Goal: Find specific page/section: Find specific page/section

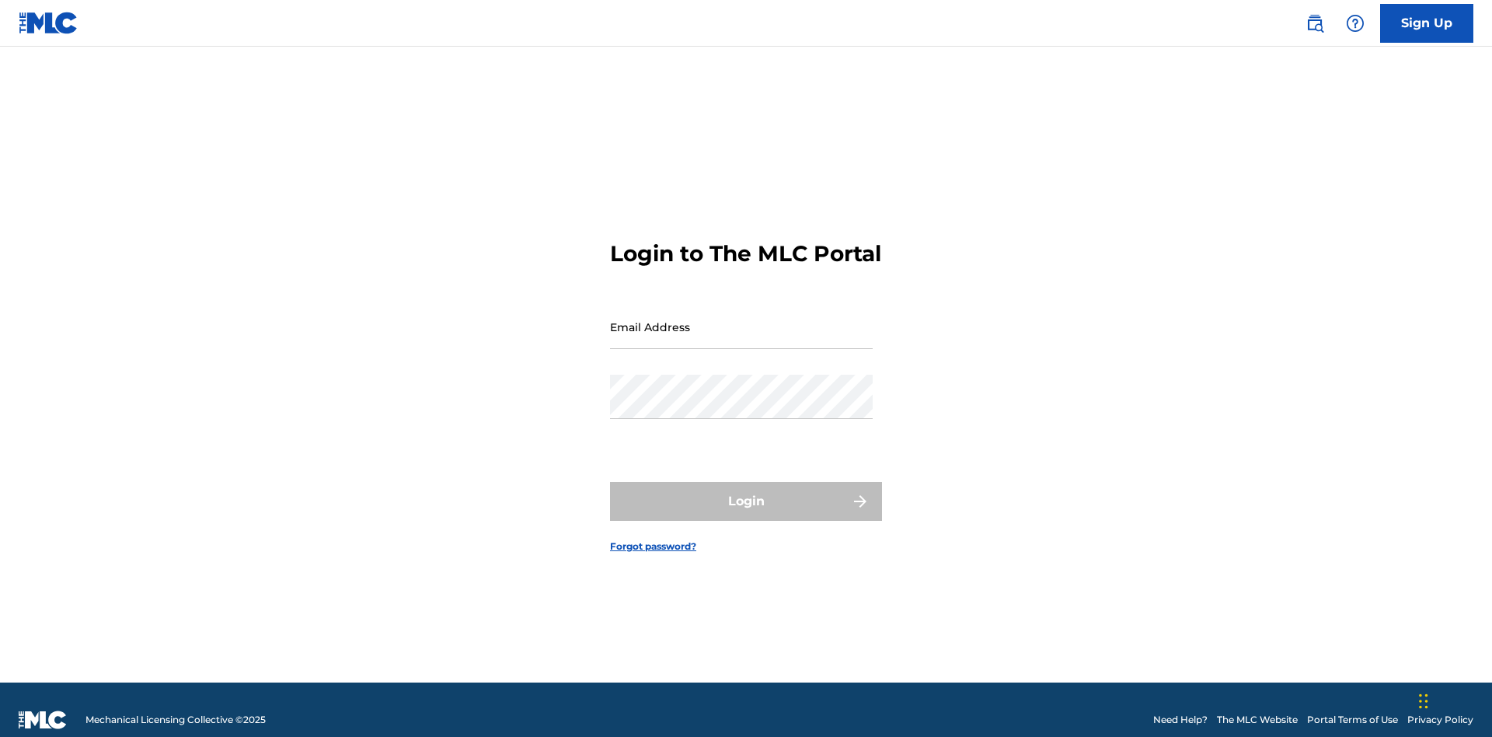
scroll to position [20, 0]
click at [741, 319] on input "Email Address" at bounding box center [741, 327] width 263 height 44
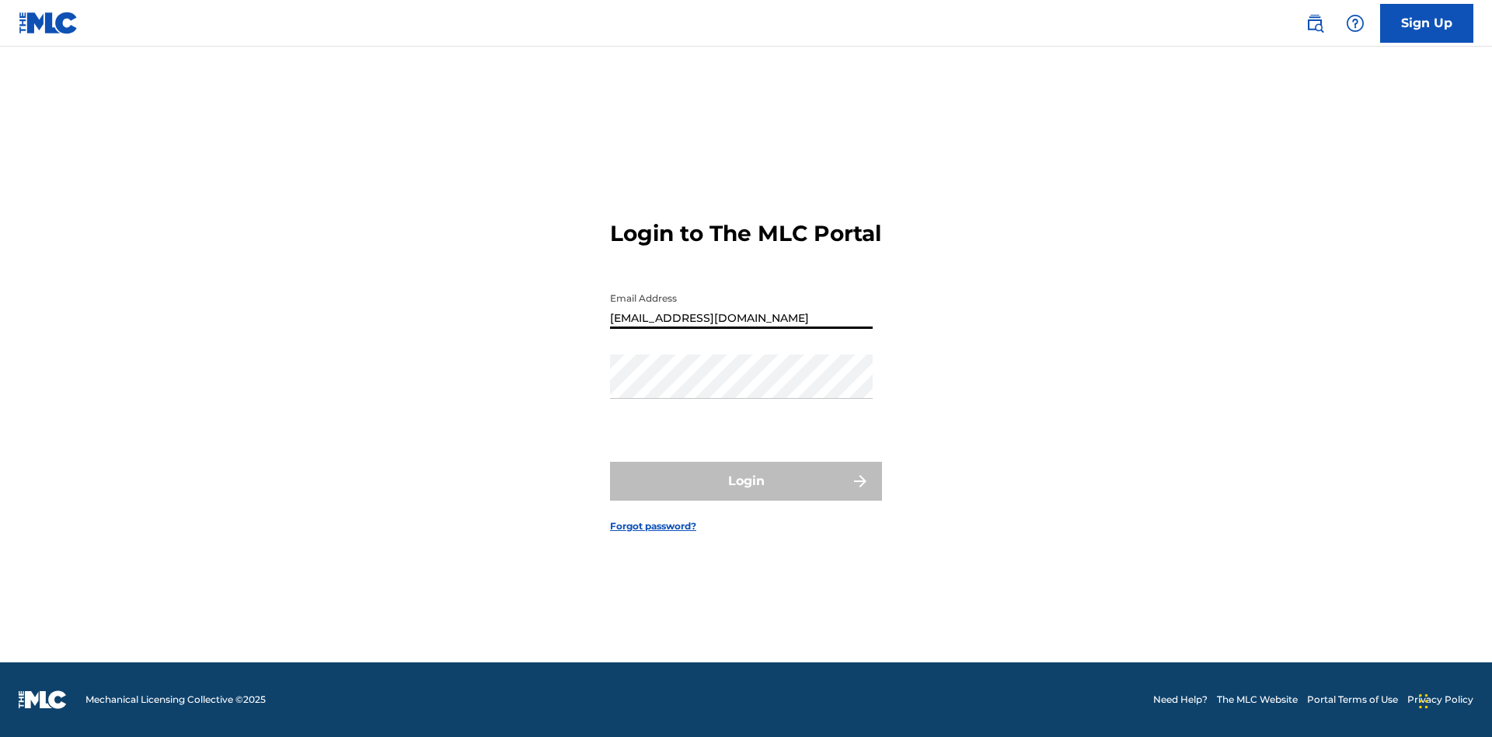
type input "[EMAIL_ADDRESS][DOMAIN_NAME]"
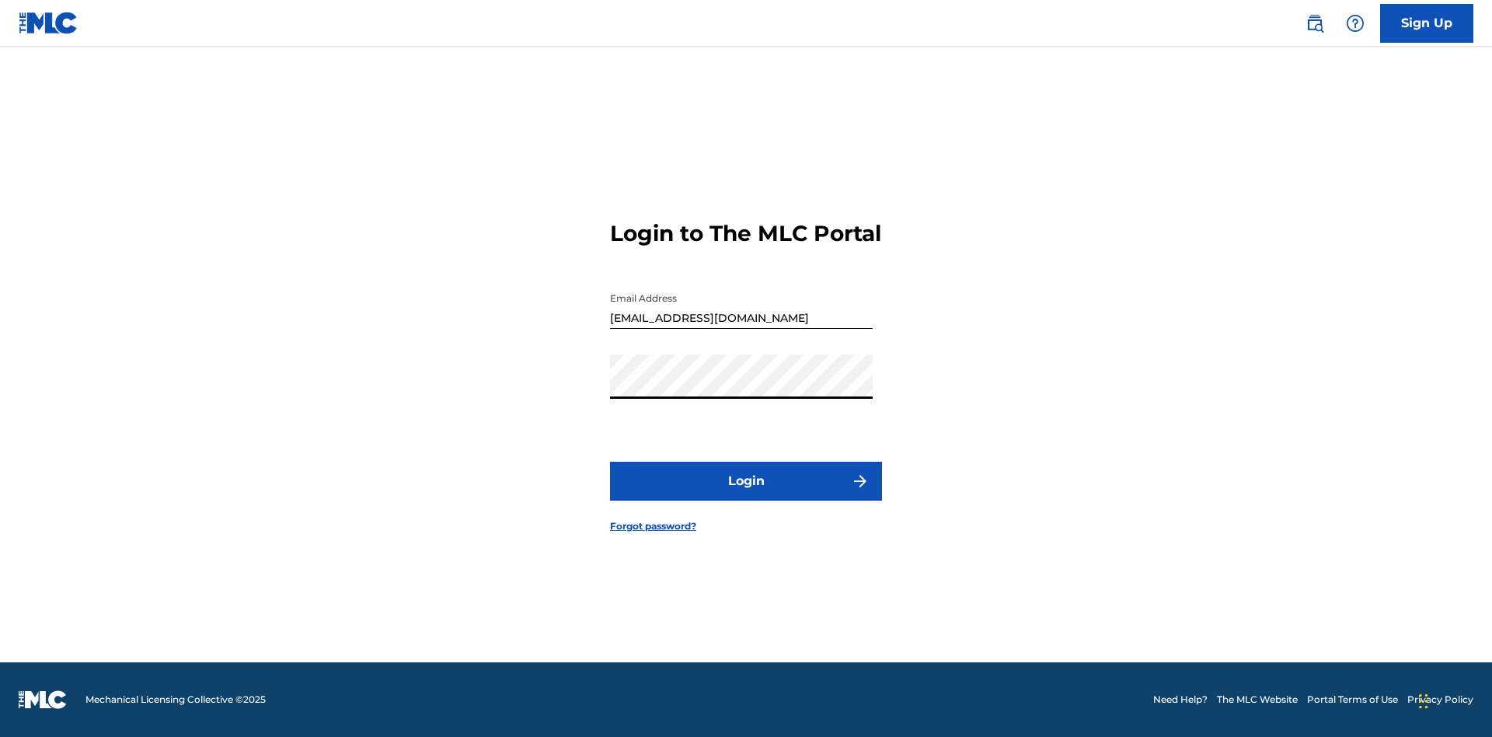
click at [746, 494] on button "Login" at bounding box center [746, 481] width 272 height 39
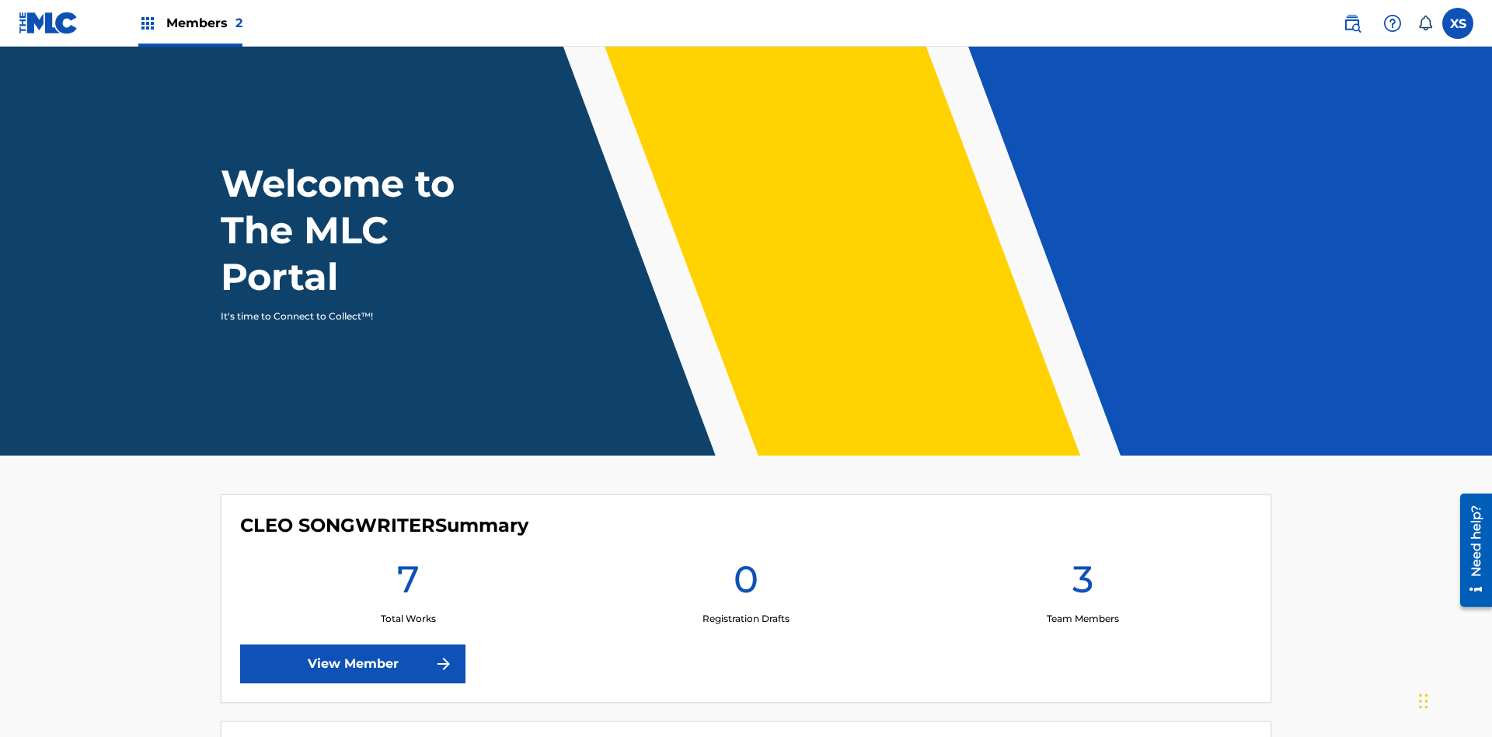
scroll to position [67, 0]
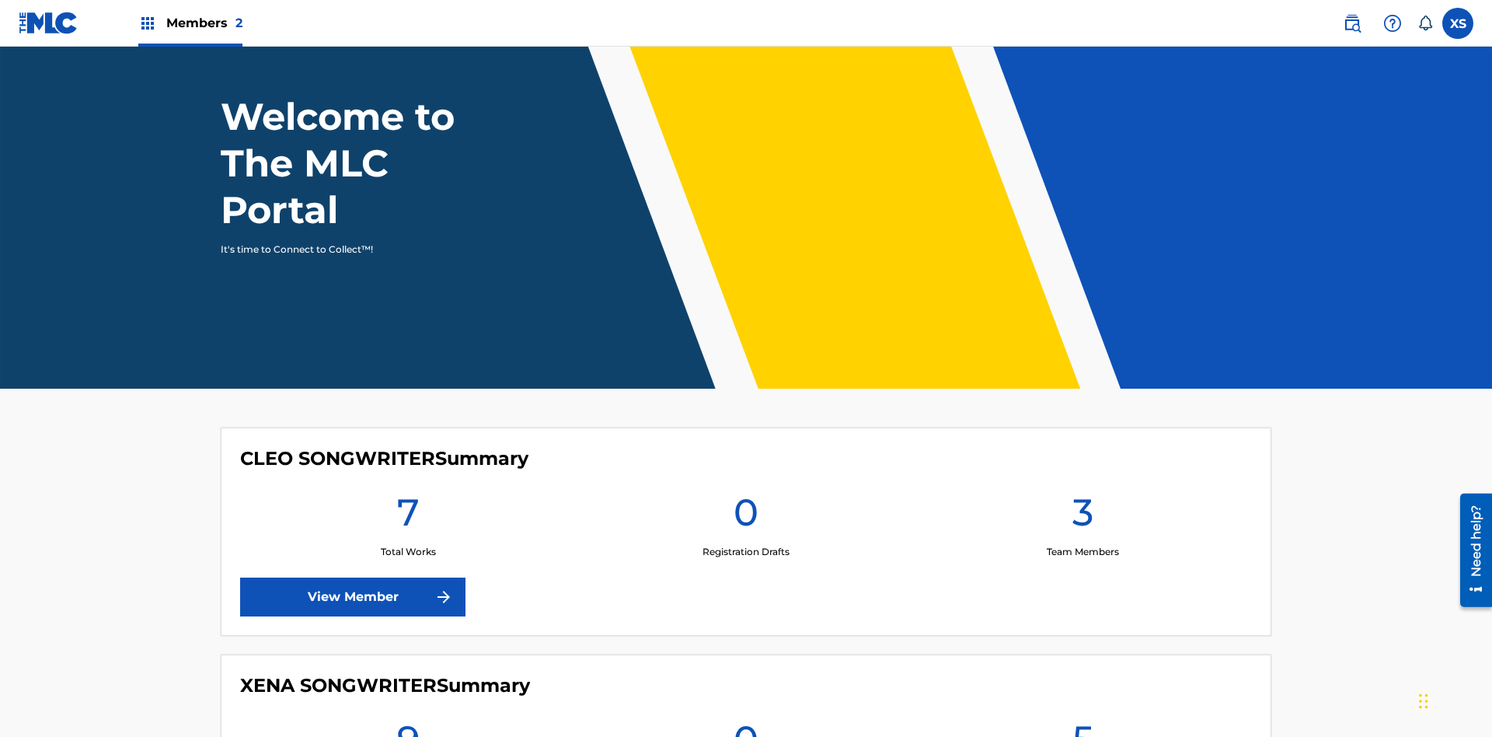
click at [190, 23] on span "Members 2" at bounding box center [204, 23] width 76 height 18
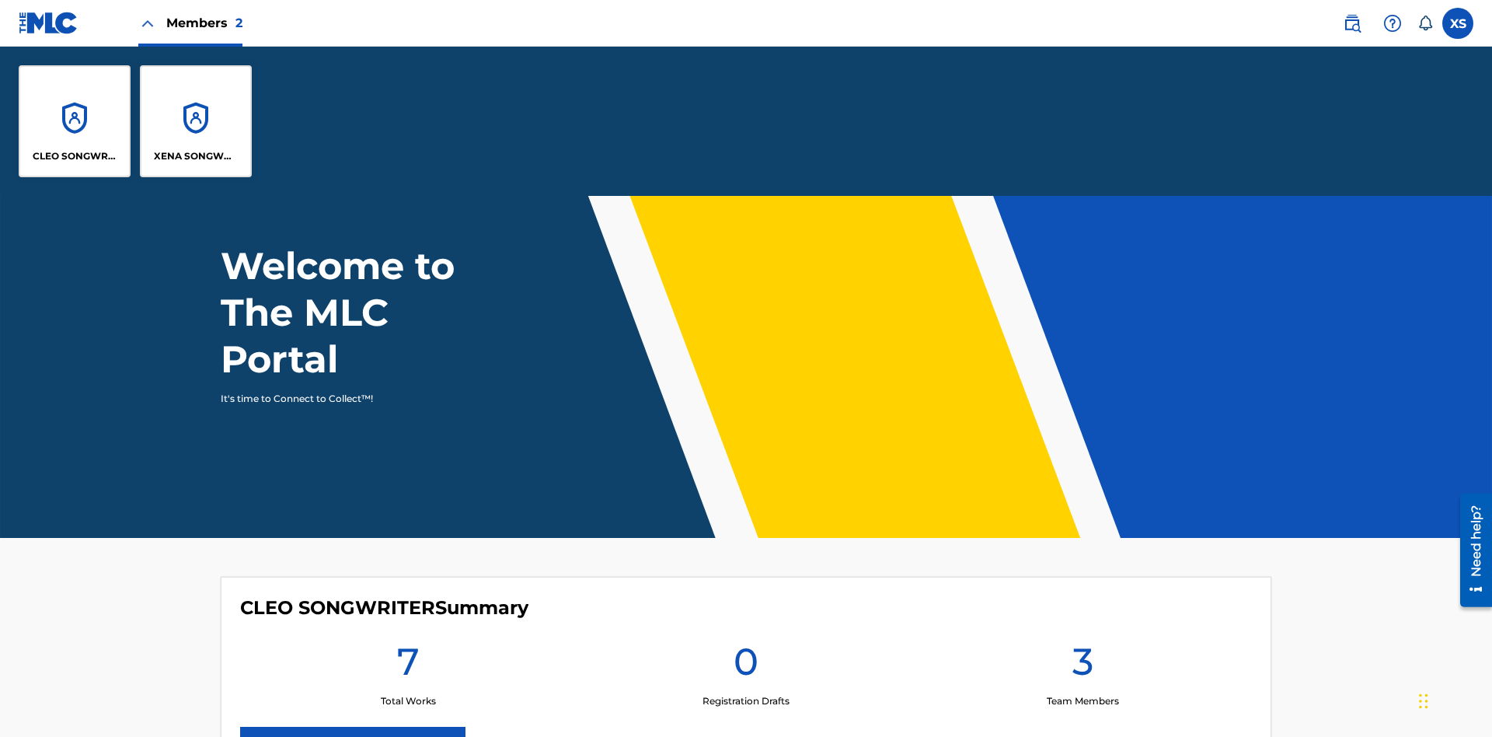
scroll to position [0, 0]
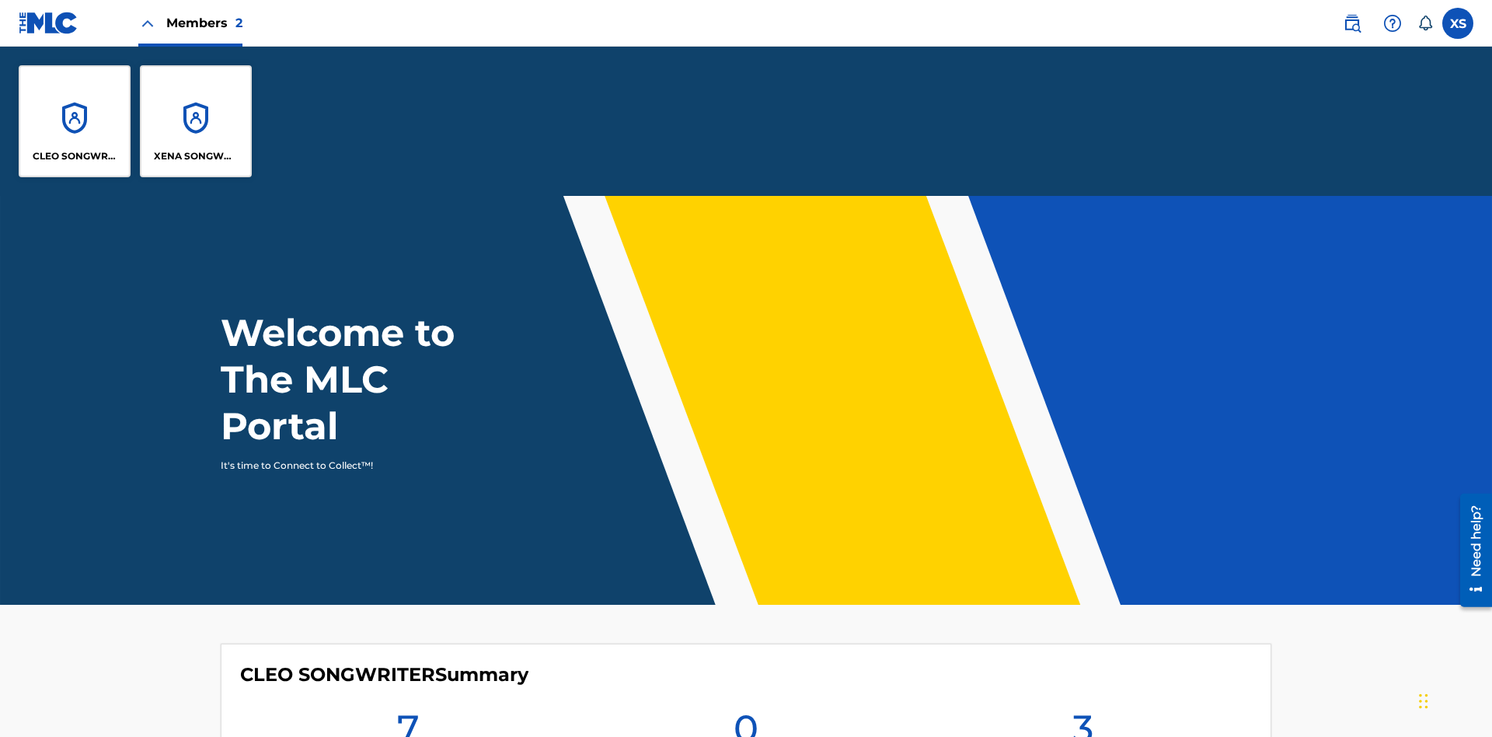
click at [75, 156] on p "CLEO SONGWRITER" at bounding box center [75, 156] width 85 height 14
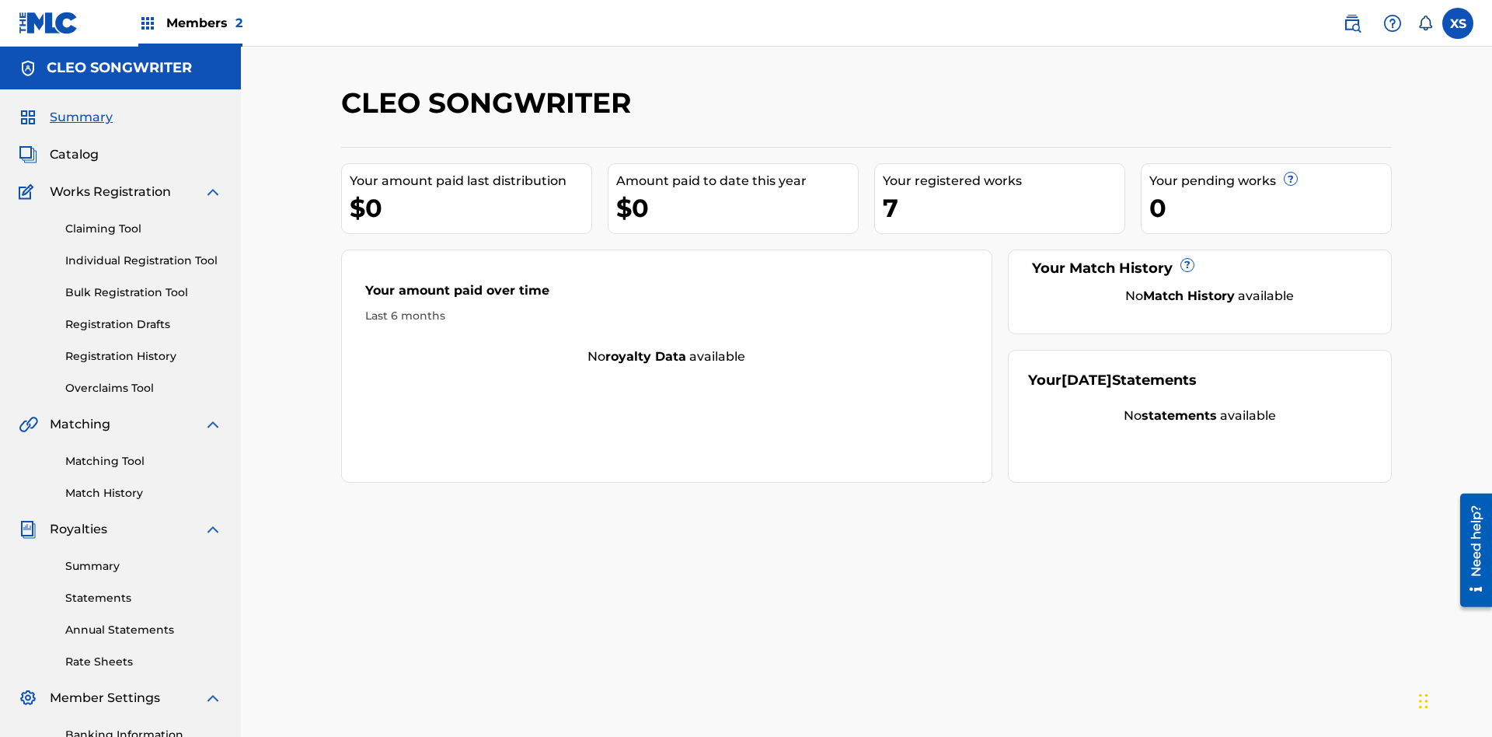
click at [74, 145] on span "Catalog" at bounding box center [74, 154] width 49 height 19
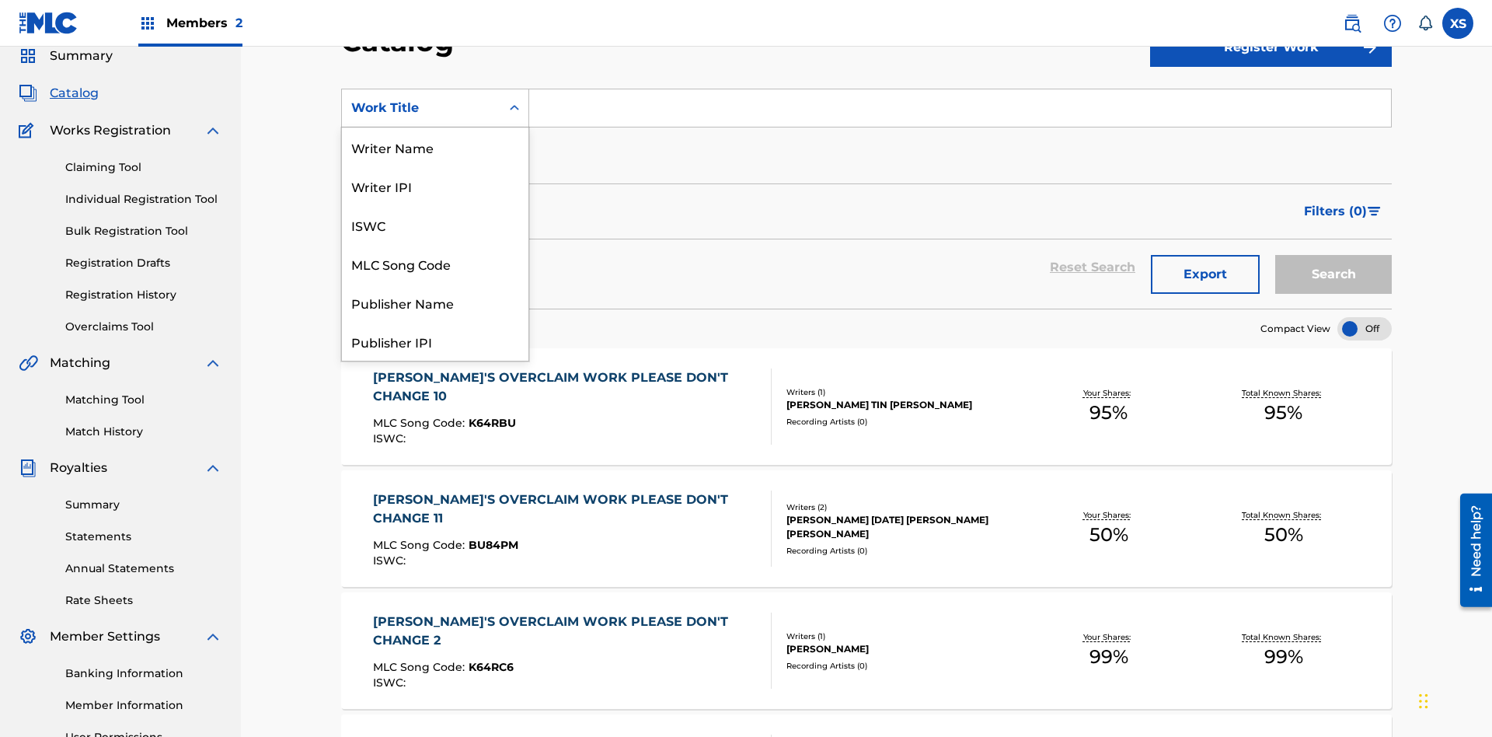
scroll to position [233, 0]
click at [435, 341] on div "Work Title" at bounding box center [435, 341] width 187 height 39
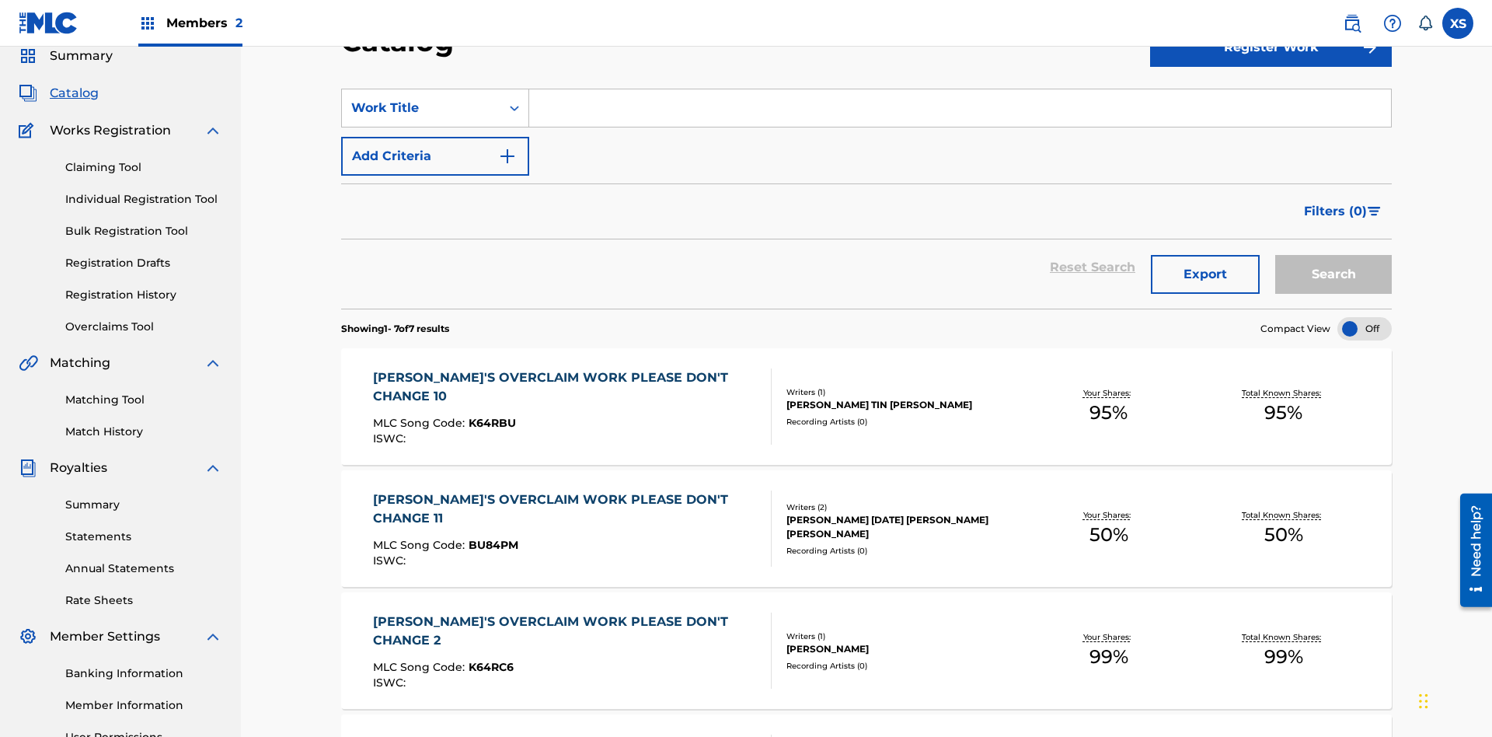
click at [960, 112] on input "Search Form" at bounding box center [960, 107] width 862 height 37
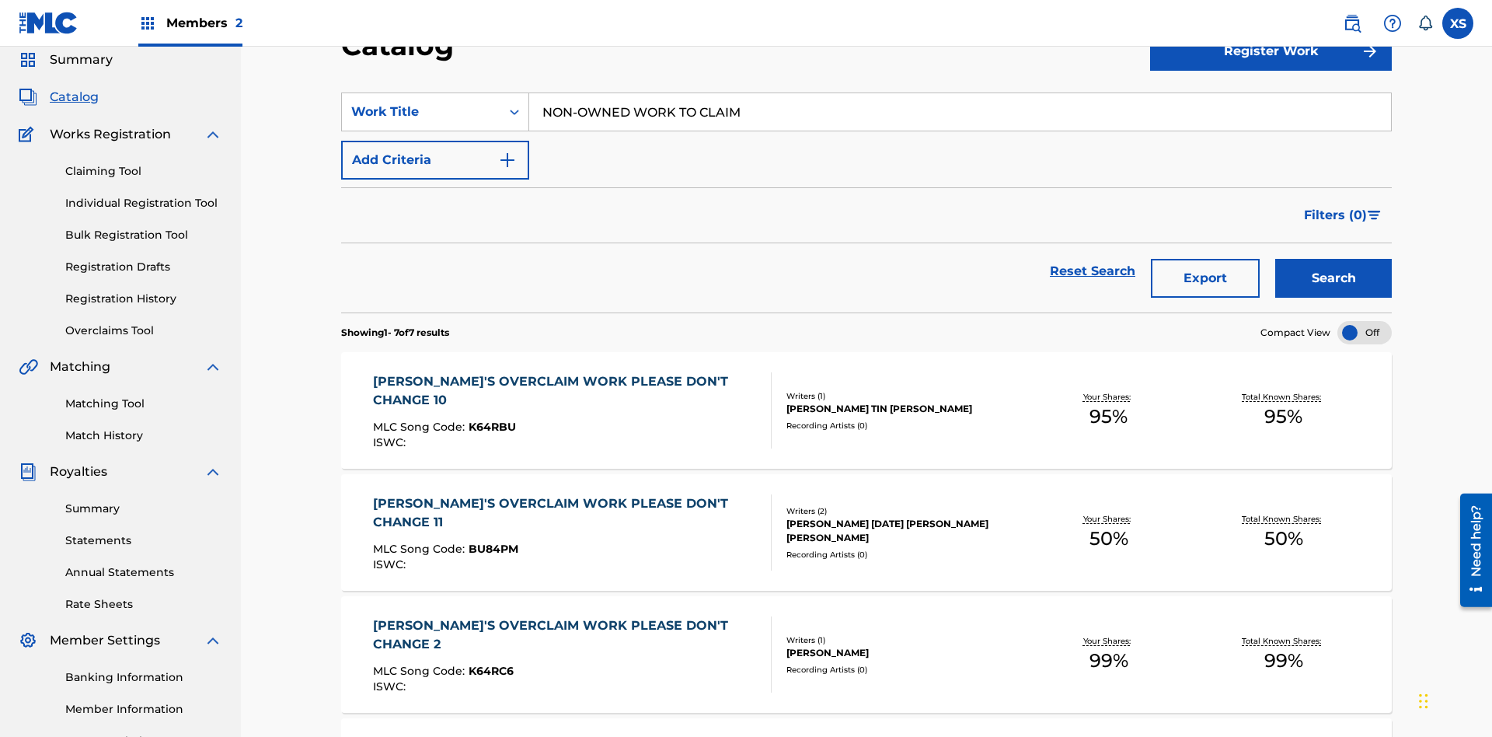
type input "NON-OWNED WORK TO CLAIM"
click at [1334, 259] on button "Search" at bounding box center [1333, 278] width 117 height 39
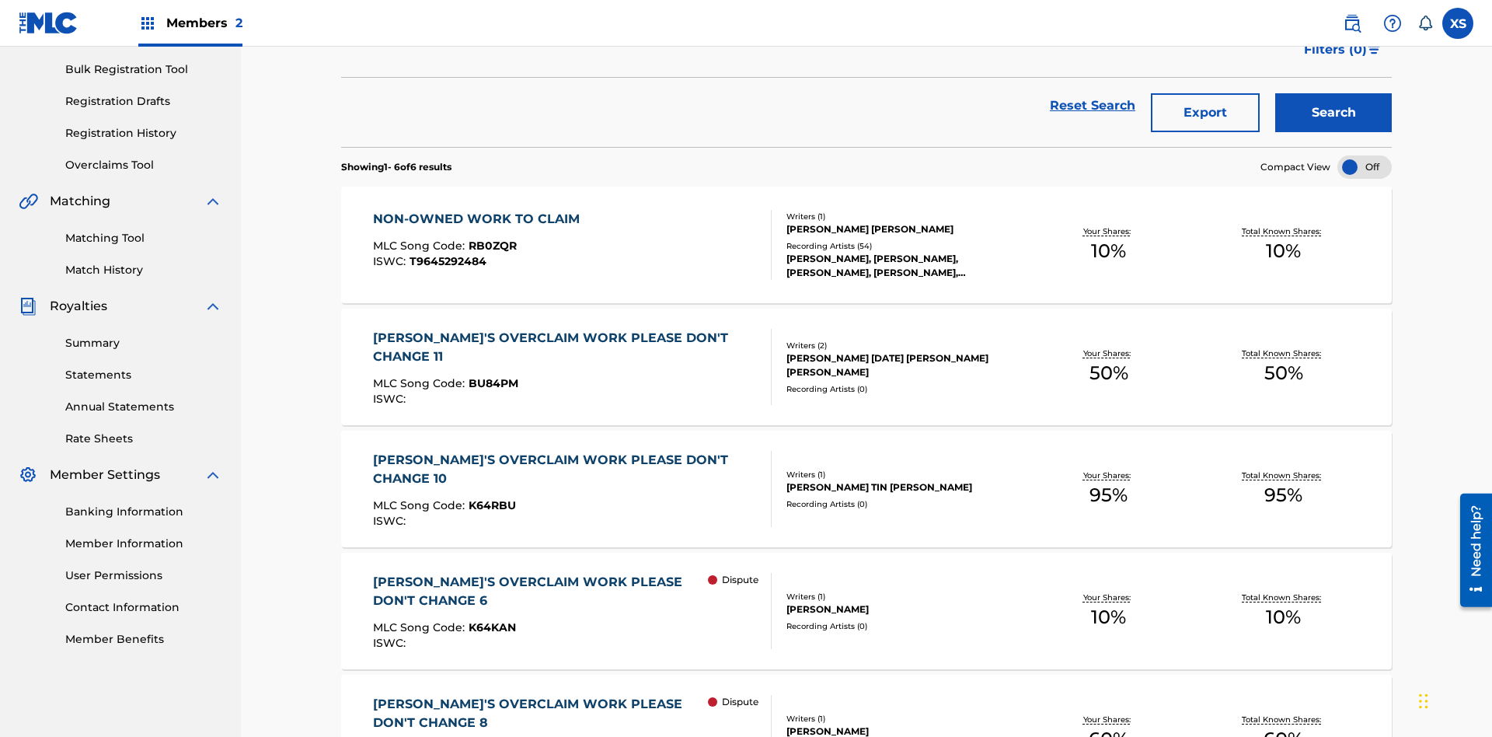
click at [490, 239] on span "RB0ZQR" at bounding box center [493, 246] width 48 height 14
